Goal: Find specific page/section: Find specific page/section

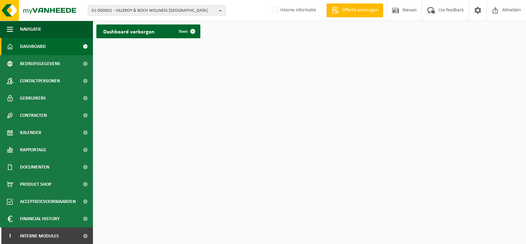
click at [143, 8] on span "01-000001 - VILLEROY & BOCH WELLNESS [GEOGRAPHIC_DATA]" at bounding box center [153, 11] width 125 height 10
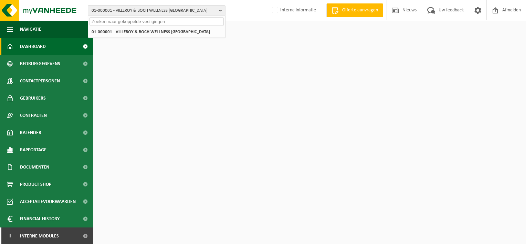
click at [111, 19] on input "text" at bounding box center [156, 21] width 134 height 9
paste input "10-990948"
type input "10-990948"
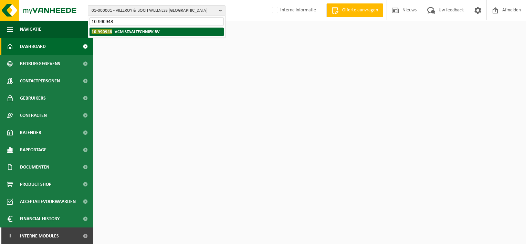
click at [148, 29] on strong "10-990948 - VCM STAALTECHNIEK BV" at bounding box center [125, 31] width 68 height 5
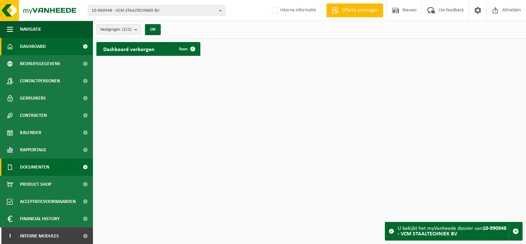
click at [41, 165] on span "Documenten" at bounding box center [34, 166] width 29 height 17
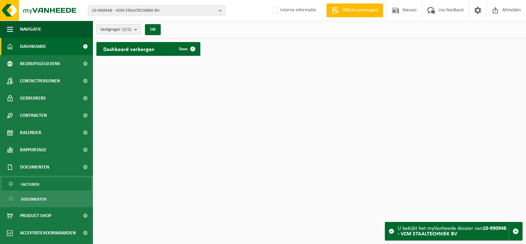
click at [47, 182] on link "Facturen" at bounding box center [46, 183] width 89 height 13
